Goal: Information Seeking & Learning: Learn about a topic

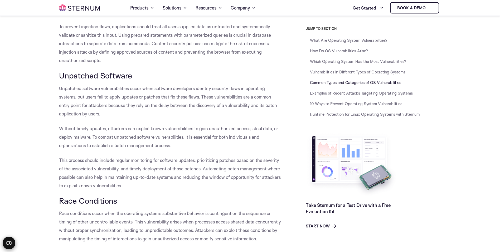
scroll to position [1051, 0]
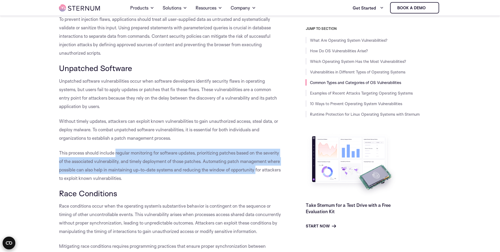
drag, startPoint x: 115, startPoint y: 160, endPoint x: 257, endPoint y: 176, distance: 142.5
click at [257, 176] on span "This process should include regular monitoring for software updates, prioritizi…" at bounding box center [170, 165] width 222 height 31
click at [116, 160] on span "This process should include regular monitoring for software updates, prioritizi…" at bounding box center [170, 165] width 222 height 31
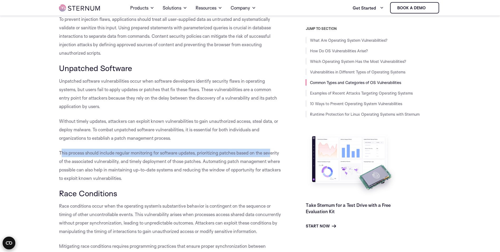
drag, startPoint x: 61, startPoint y: 161, endPoint x: 272, endPoint y: 162, distance: 211.0
click at [272, 162] on span "This process should include regular monitoring for software updates, prioritizi…" at bounding box center [170, 165] width 222 height 31
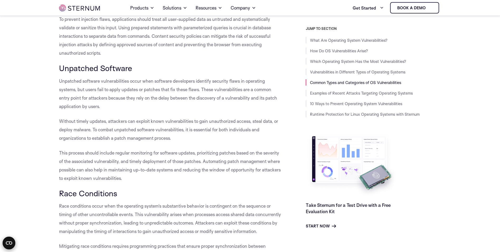
drag, startPoint x: 272, startPoint y: 162, endPoint x: 216, endPoint y: 167, distance: 56.4
click at [237, 167] on span "This process should include regular monitoring for software updates, prioritizi…" at bounding box center [170, 165] width 222 height 31
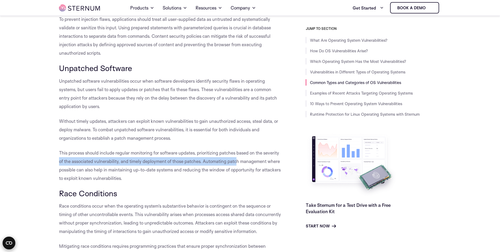
drag, startPoint x: 56, startPoint y: 169, endPoint x: 237, endPoint y: 167, distance: 181.7
click at [237, 168] on span "This process should include regular monitoring for software updates, prioritizi…" at bounding box center [170, 165] width 222 height 31
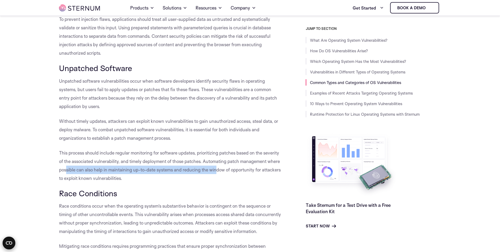
drag, startPoint x: 142, startPoint y: 179, endPoint x: 218, endPoint y: 179, distance: 75.7
click at [218, 179] on span "This process should include regular monitoring for software updates, prioritizi…" at bounding box center [170, 165] width 222 height 31
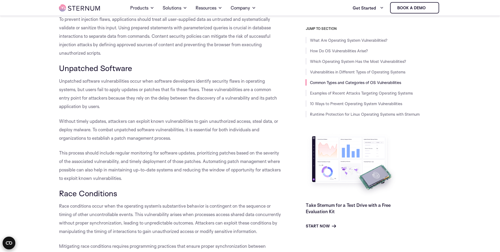
drag, startPoint x: 218, startPoint y: 179, endPoint x: 92, endPoint y: 182, distance: 125.8
click at [92, 182] on p "This process should include regular monitoring for software updates, prioritizi…" at bounding box center [170, 165] width 223 height 34
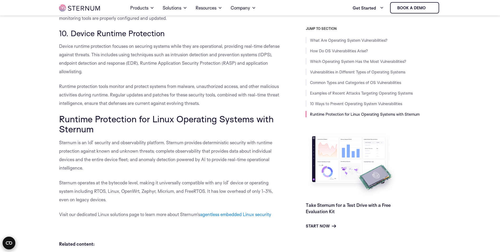
scroll to position [2713, 0]
